Goal: Transaction & Acquisition: Purchase product/service

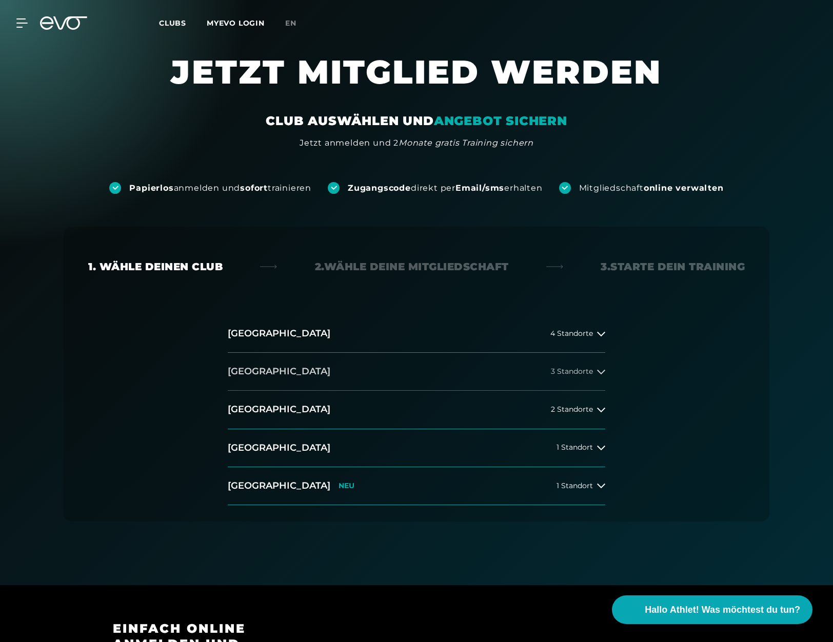
click at [248, 376] on h2 "[GEOGRAPHIC_DATA]" at bounding box center [279, 371] width 103 height 13
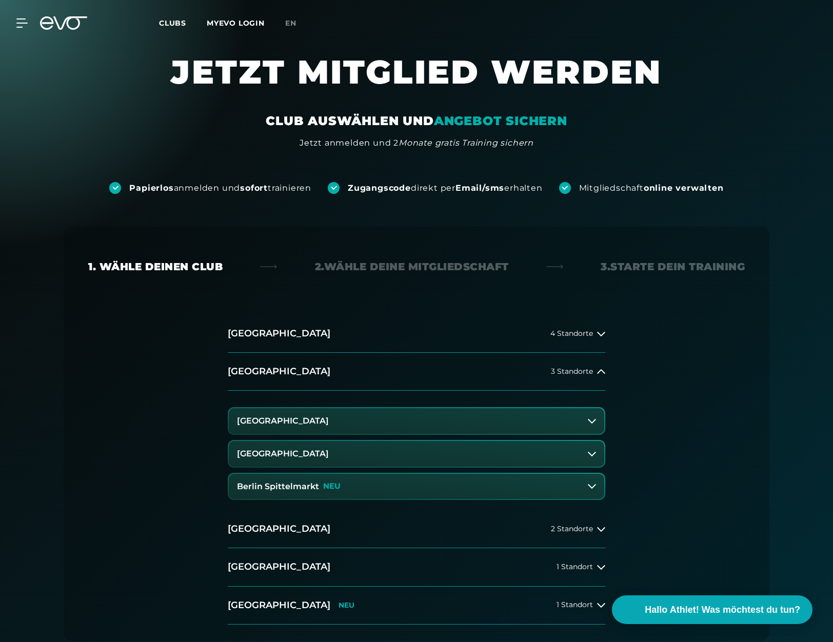
click at [270, 421] on h3 "[GEOGRAPHIC_DATA]" at bounding box center [283, 421] width 92 height 9
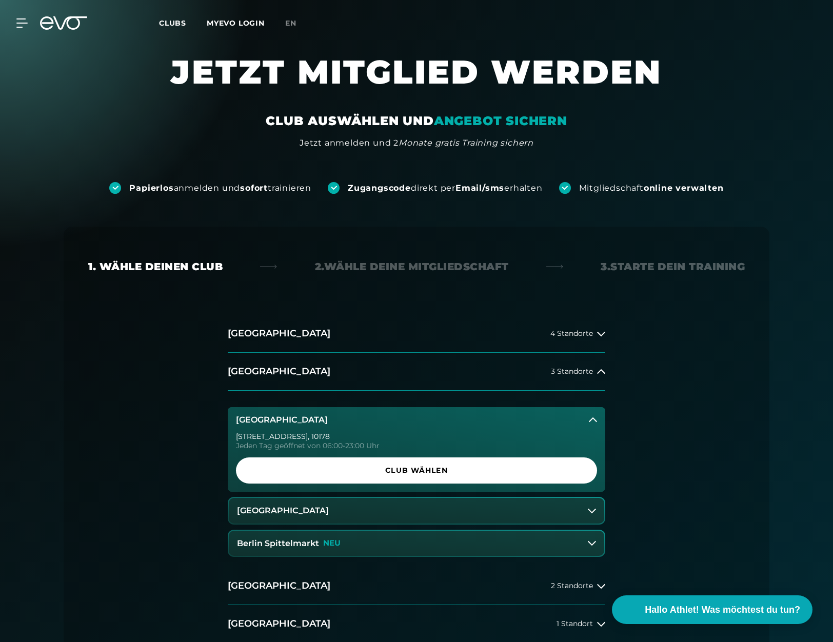
click at [316, 543] on h3 "Berlin Spittelmarkt" at bounding box center [278, 543] width 82 height 9
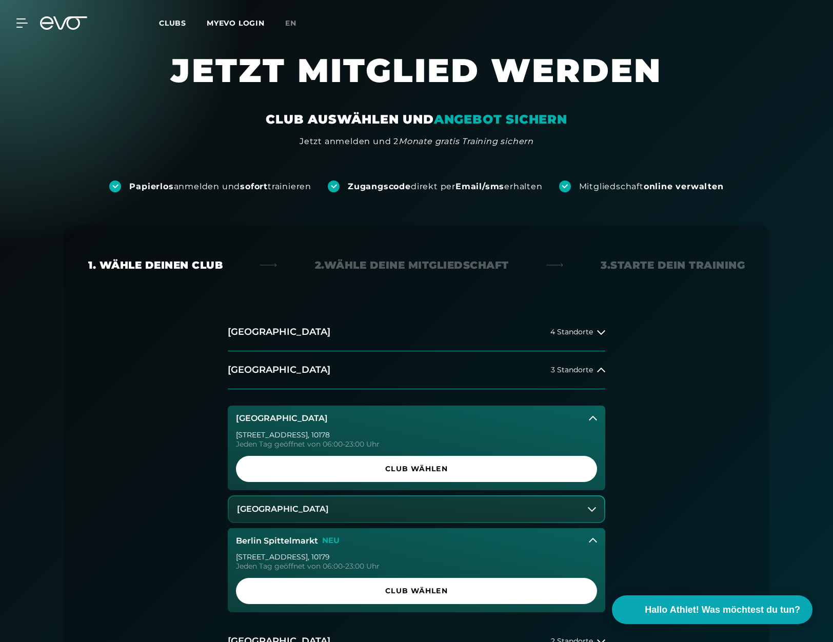
scroll to position [1, 0]
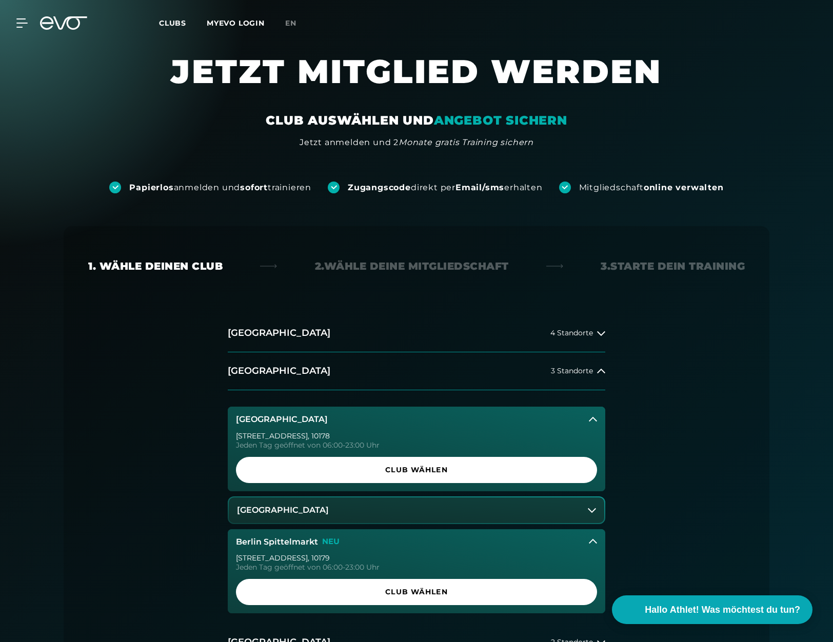
click at [307, 508] on h3 "[GEOGRAPHIC_DATA]" at bounding box center [283, 510] width 92 height 9
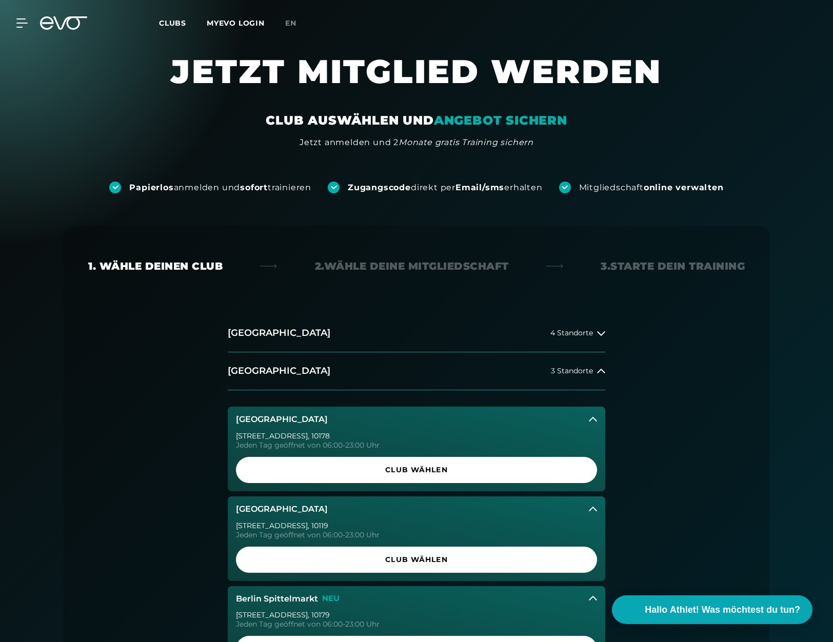
click at [283, 417] on h3 "[GEOGRAPHIC_DATA]" at bounding box center [282, 419] width 92 height 9
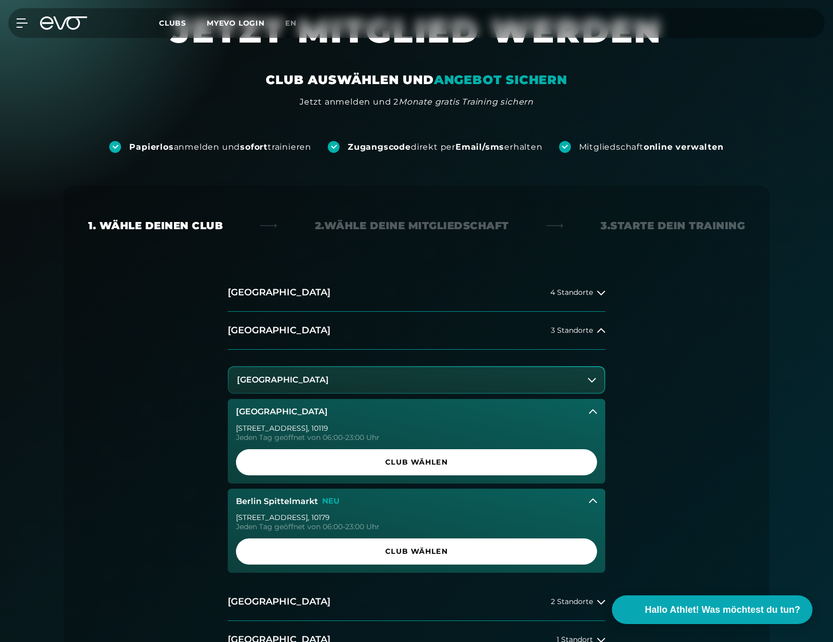
scroll to position [59, 0]
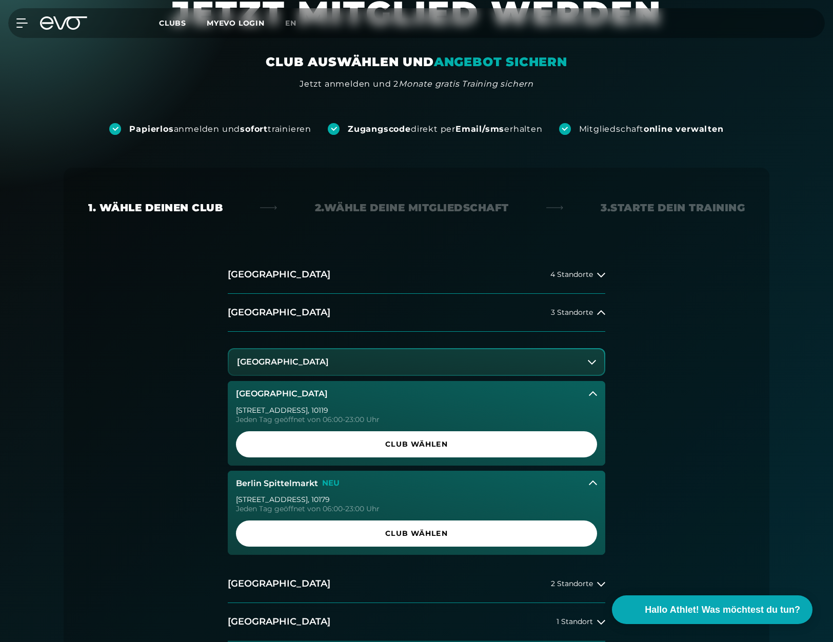
click at [276, 480] on h3 "Berlin Spittelmarkt" at bounding box center [277, 483] width 82 height 9
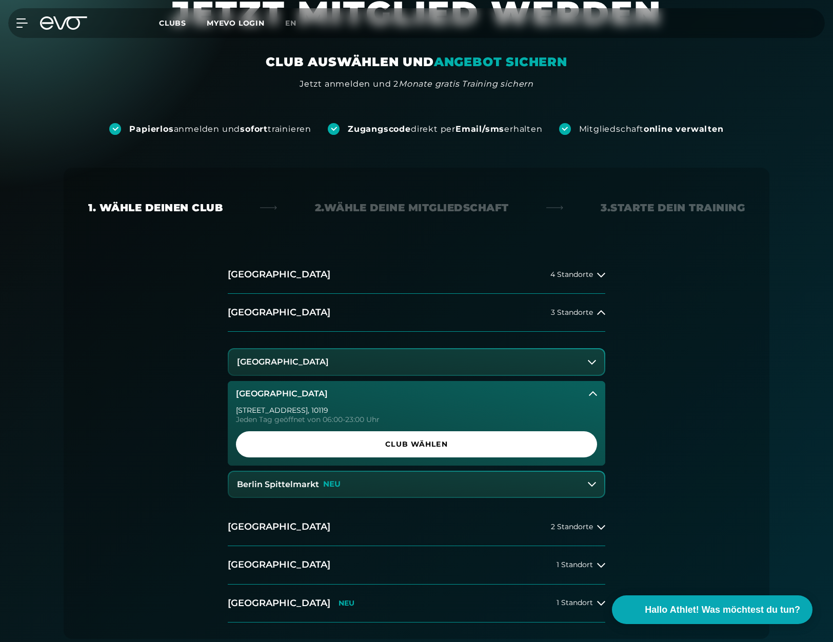
click at [294, 400] on button "[GEOGRAPHIC_DATA]" at bounding box center [417, 394] width 378 height 26
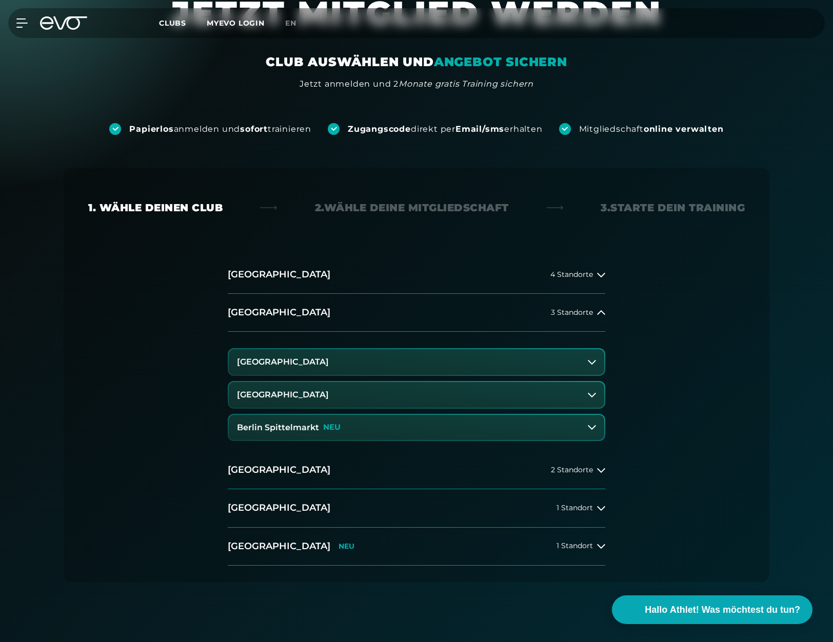
scroll to position [0, 0]
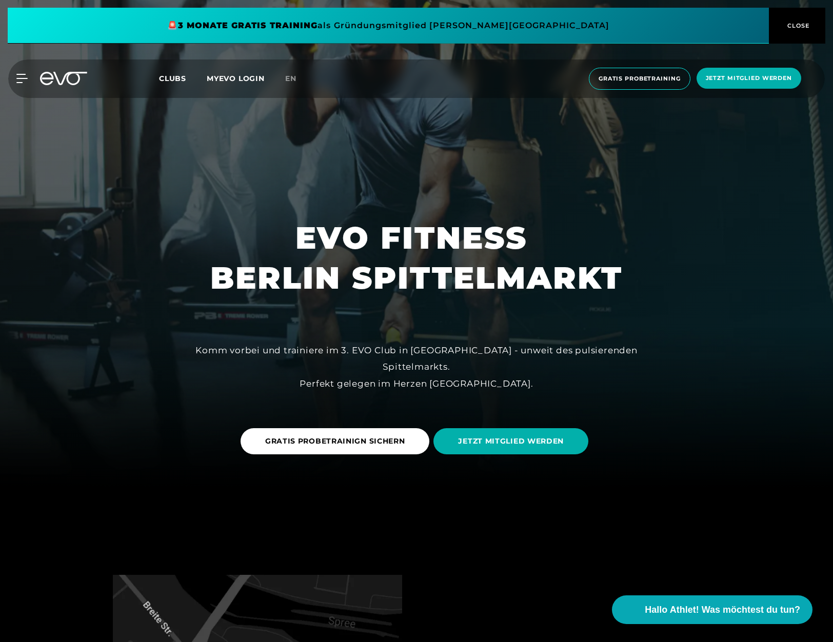
scroll to position [177, 0]
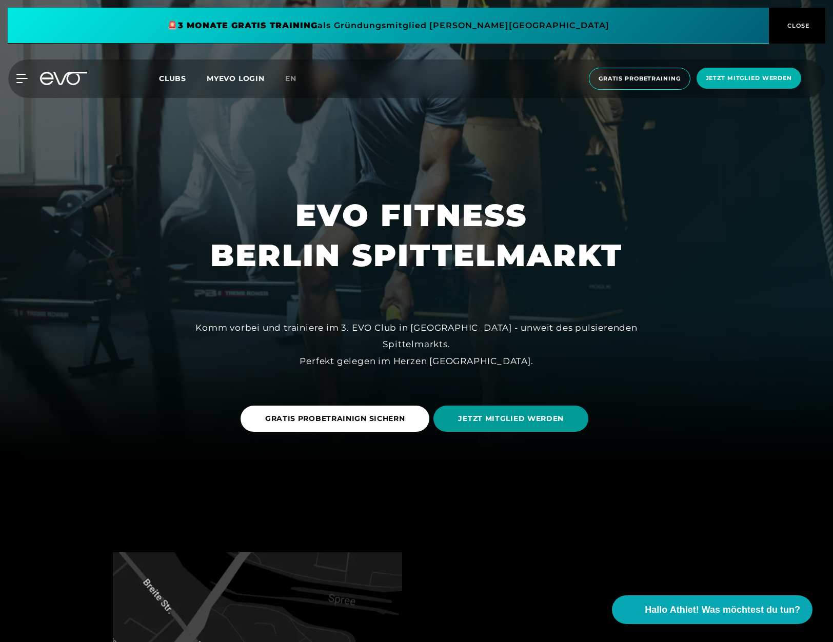
click at [521, 422] on span "JETZT MITGLIED WERDEN" at bounding box center [511, 418] width 106 height 11
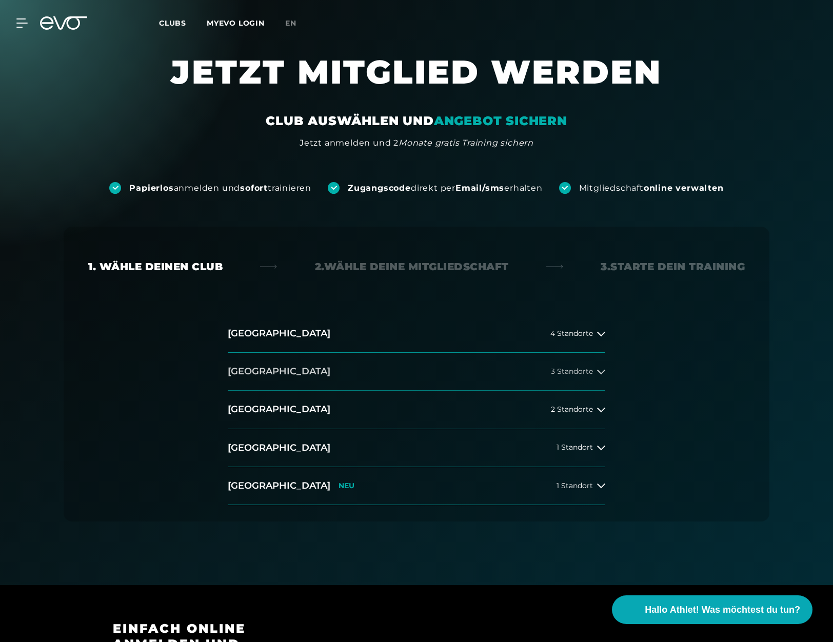
click at [270, 366] on button "[GEOGRAPHIC_DATA] 3 Standorte" at bounding box center [417, 372] width 378 height 38
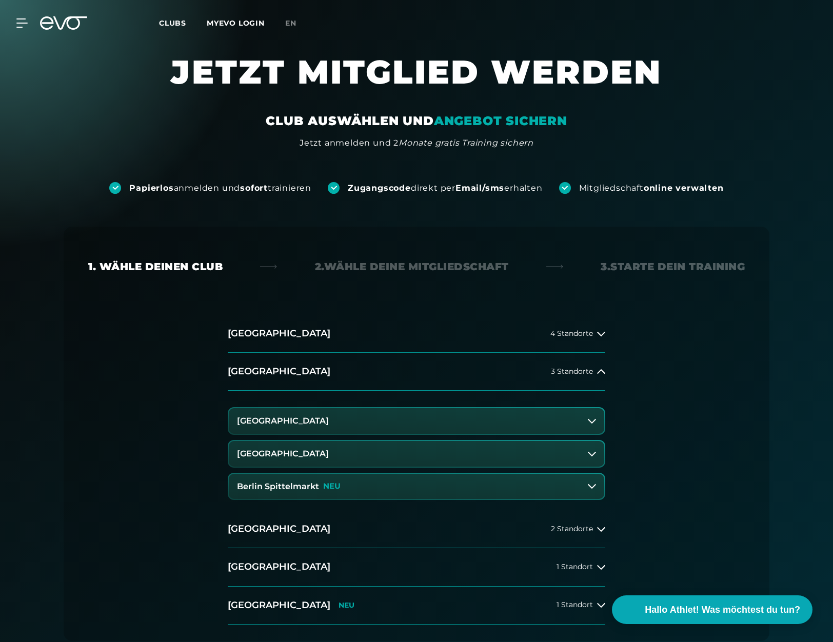
click at [296, 489] on h3 "Berlin Spittelmarkt" at bounding box center [278, 486] width 82 height 9
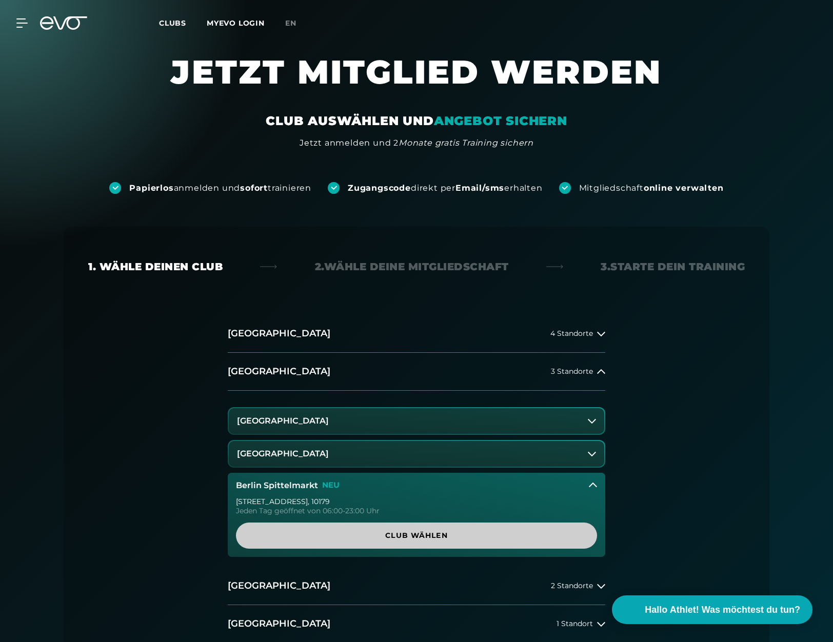
click at [340, 533] on span "Club wählen" at bounding box center [417, 535] width 312 height 11
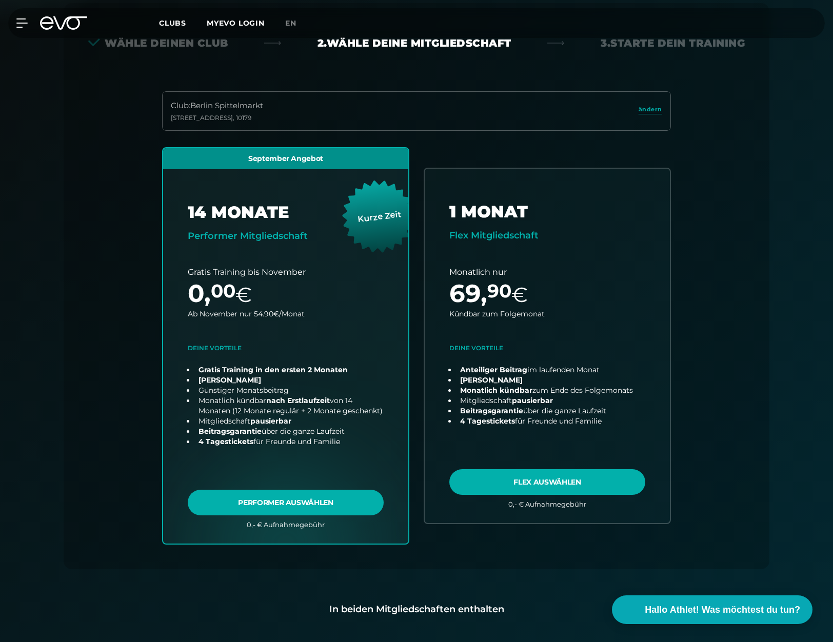
scroll to position [227, 0]
